Goal: Book appointment/travel/reservation

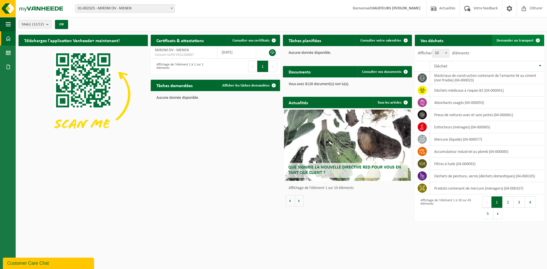
click at [532, 37] on link "Demander un transport" at bounding box center [518, 40] width 52 height 11
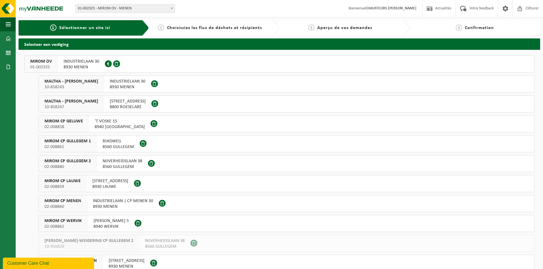
click at [40, 66] on span "01-002325" at bounding box center [41, 67] width 22 height 6
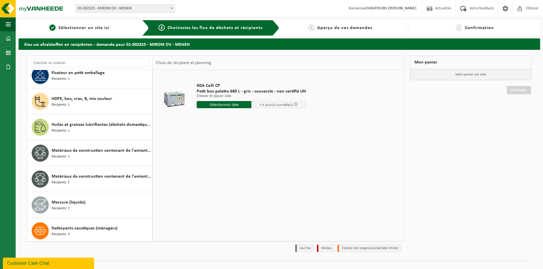
scroll to position [427, 0]
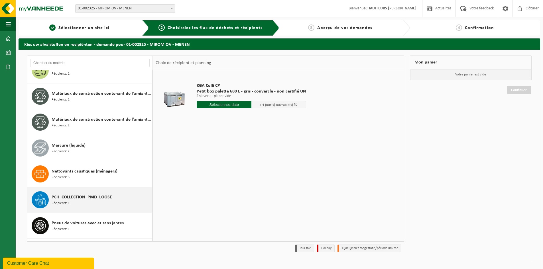
click at [87, 196] on span "PCH_COLLECTION_PMD_LOOSE" at bounding box center [82, 197] width 60 height 7
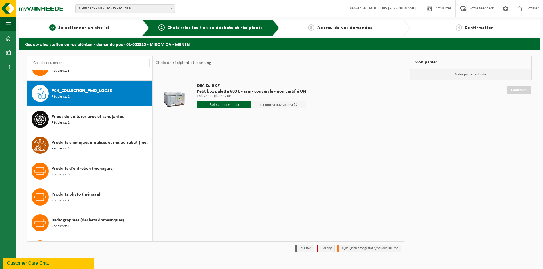
scroll to position [545, 0]
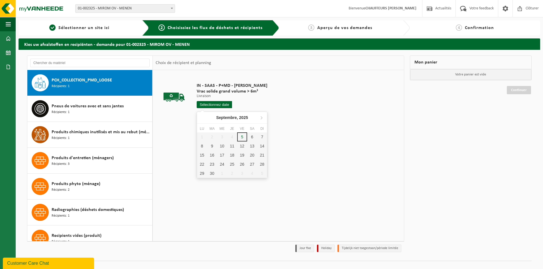
click at [200, 104] on input "text" at bounding box center [214, 104] width 35 height 7
click at [202, 148] on div "8" at bounding box center [202, 146] width 10 height 9
type input "à partir de 2025-09-08"
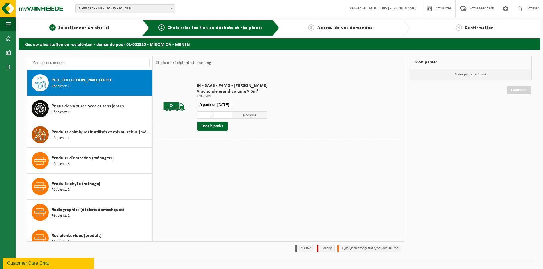
click at [226, 114] on input "2" at bounding box center [214, 114] width 35 height 7
click at [226, 114] on input "3" at bounding box center [214, 114] width 35 height 7
click at [226, 114] on input "4" at bounding box center [214, 114] width 35 height 7
type input "5"
click at [226, 114] on input "5" at bounding box center [214, 114] width 35 height 7
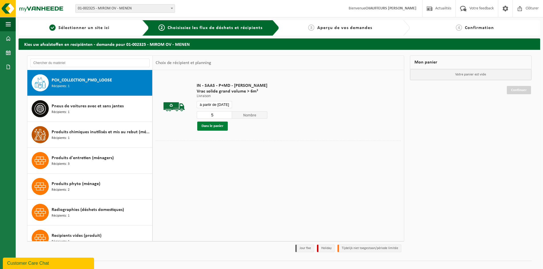
click at [218, 128] on button "Dans le panier" at bounding box center [212, 126] width 30 height 9
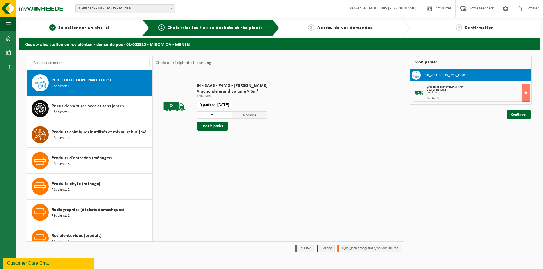
click at [225, 106] on input "à partir de 2025-09-08" at bounding box center [214, 104] width 35 height 7
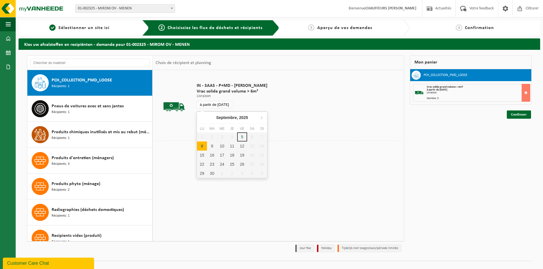
click at [323, 141] on div at bounding box center [278, 145] width 245 height 9
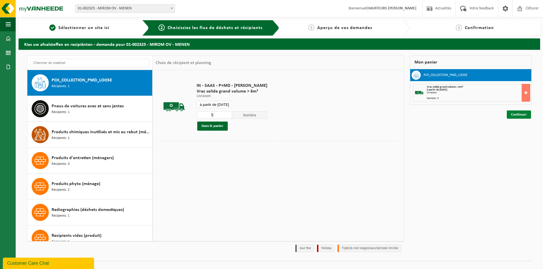
click at [516, 115] on link "Continuer" at bounding box center [519, 115] width 24 height 8
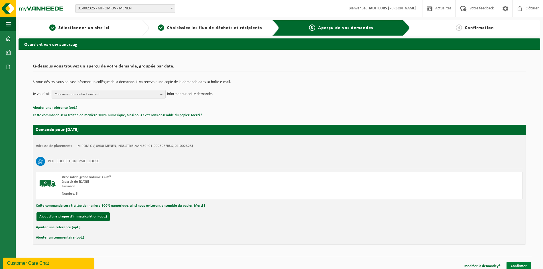
click at [517, 262] on link "Confirmer" at bounding box center [518, 266] width 25 height 8
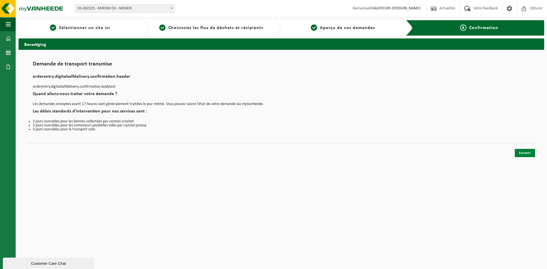
click at [531, 151] on link "Fermer" at bounding box center [525, 153] width 20 height 8
